Goal: Check status: Check status

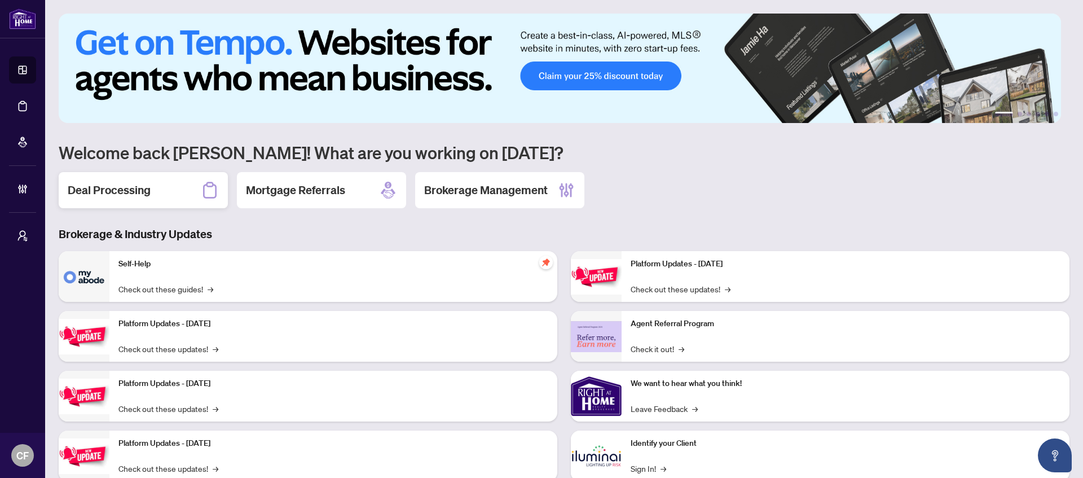
click at [151, 190] on div "Deal Processing" at bounding box center [143, 190] width 169 height 36
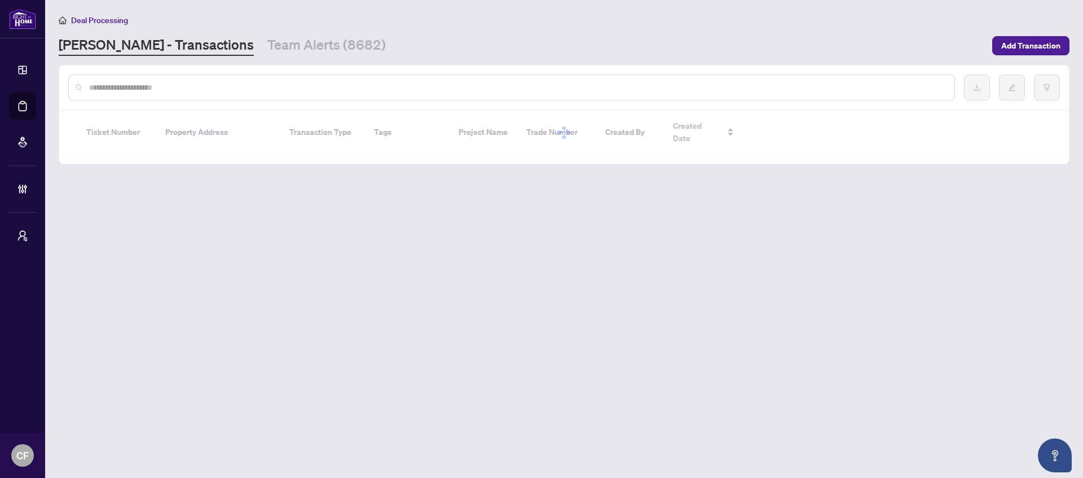
click at [206, 93] on div at bounding box center [511, 87] width 887 height 26
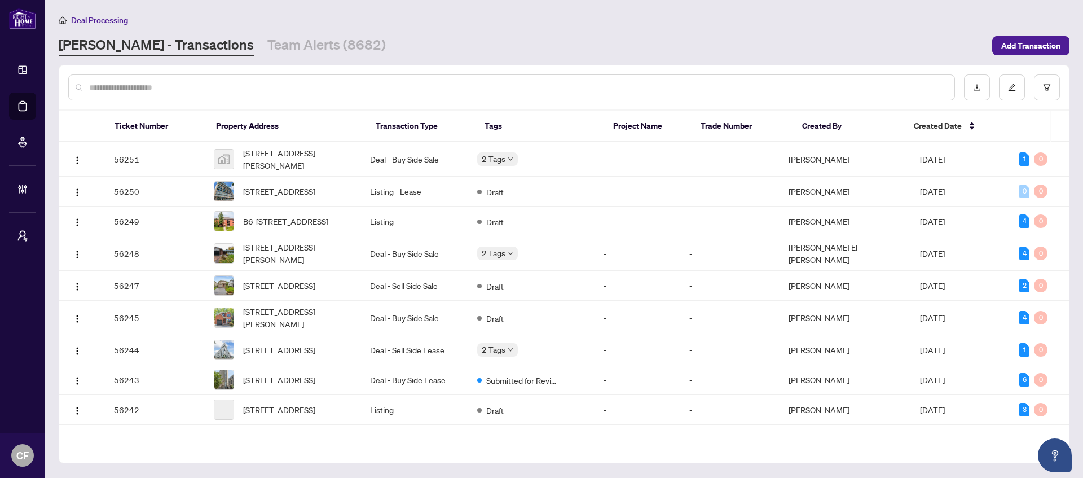
click at [380, 90] on input "text" at bounding box center [517, 87] width 857 height 12
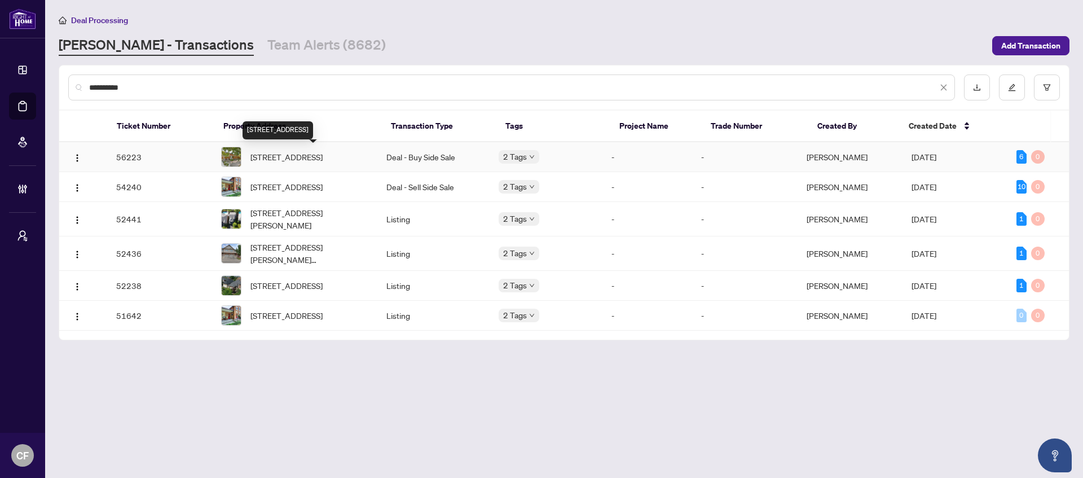
type input "**********"
click at [316, 163] on span "[STREET_ADDRESS]" at bounding box center [287, 157] width 72 height 12
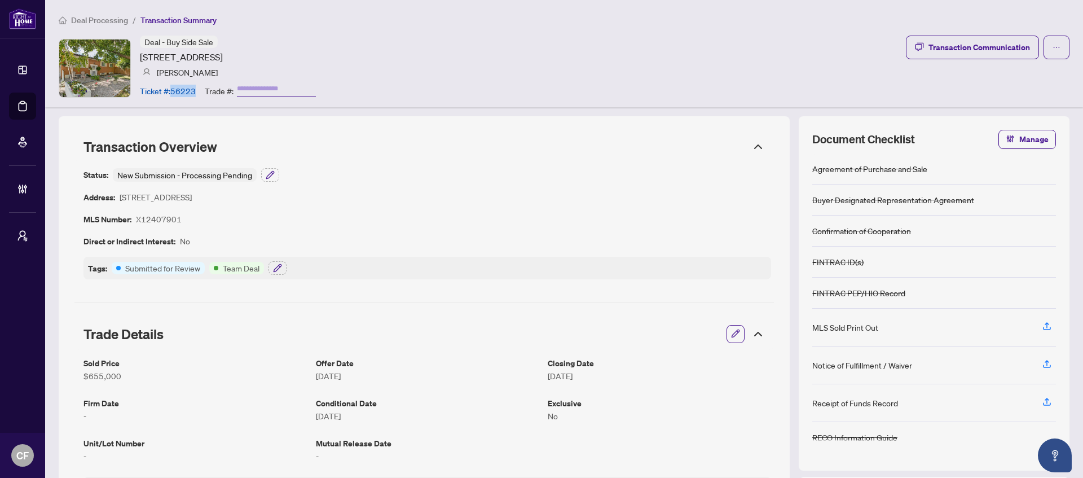
drag, startPoint x: 199, startPoint y: 93, endPoint x: 172, endPoint y: 93, distance: 27.1
click at [172, 93] on div "Ticket #: 56223 Trade #:" at bounding box center [228, 91] width 176 height 20
copy article "56223"
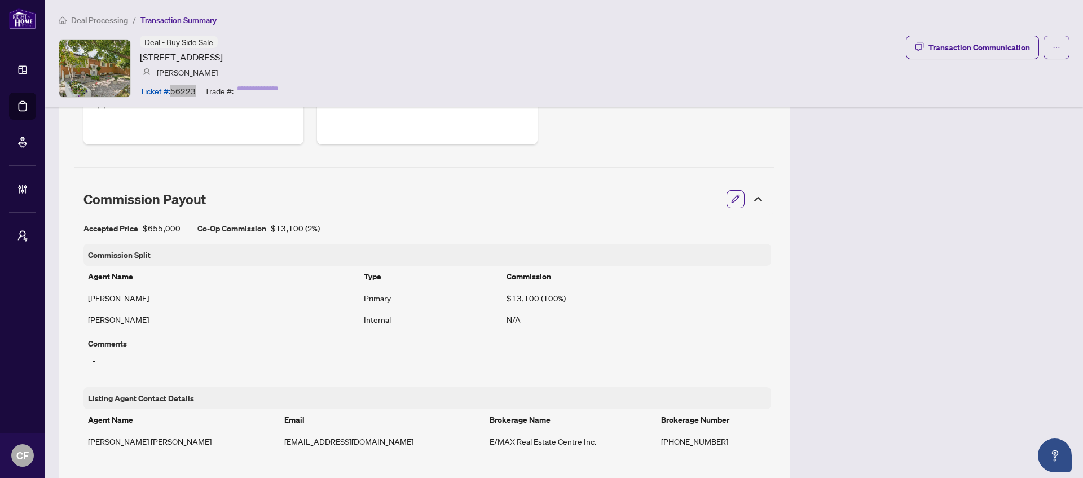
scroll to position [55, 0]
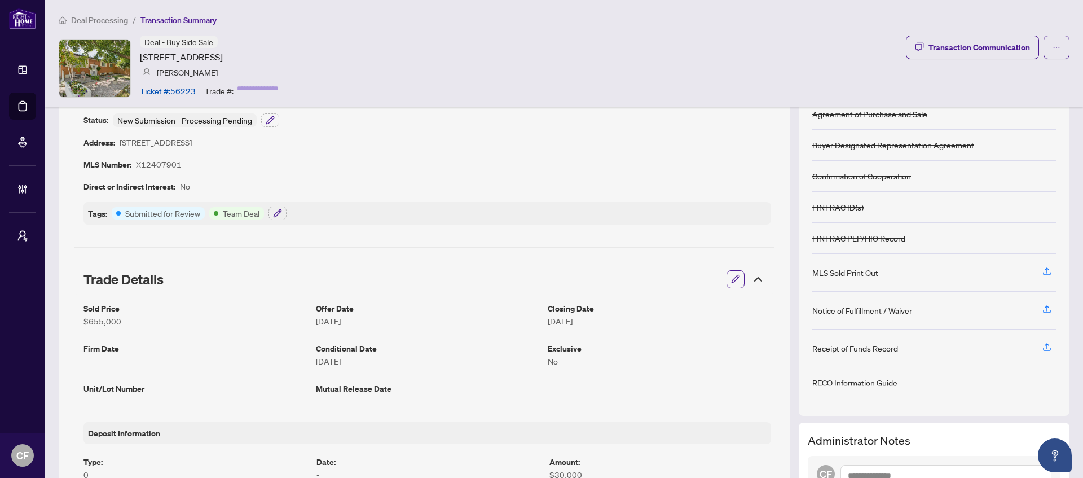
click at [116, 21] on span "Deal Processing" at bounding box center [99, 20] width 57 height 10
